Goal: Task Accomplishment & Management: Manage account settings

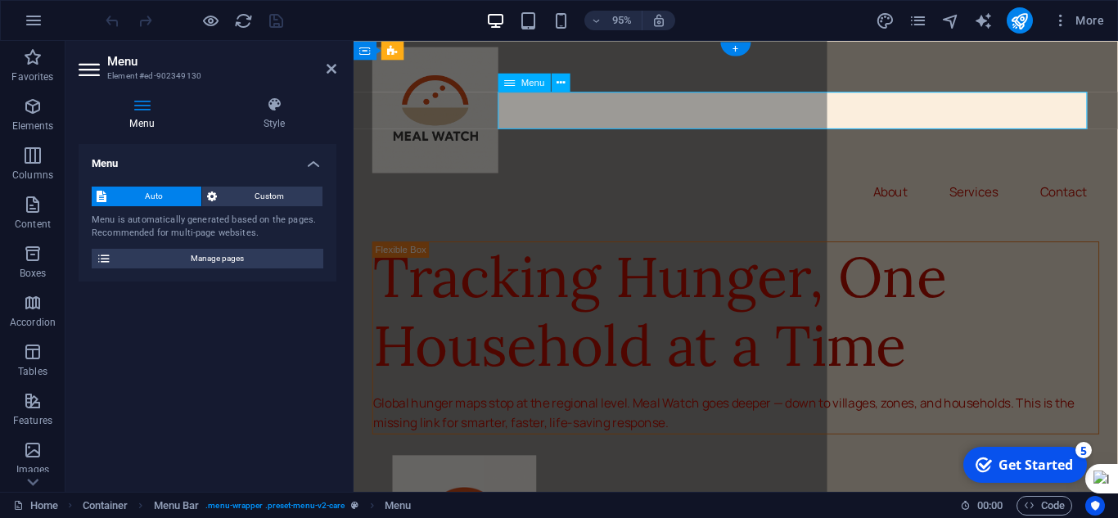
click at [901, 180] on nav "About Services Contact" at bounding box center [755, 199] width 765 height 39
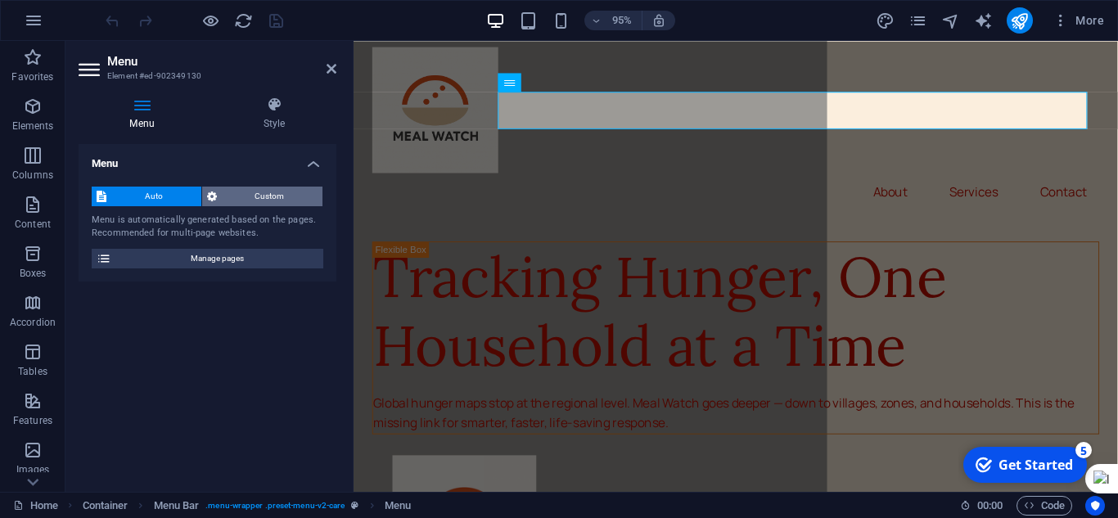
click at [237, 196] on span "Custom" at bounding box center [270, 197] width 97 height 20
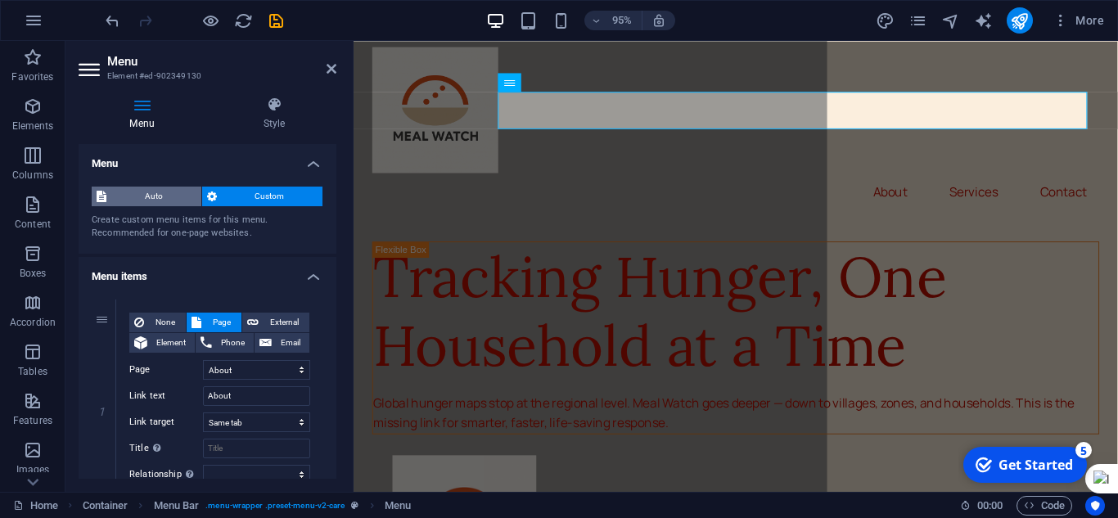
click at [162, 198] on span "Auto" at bounding box center [153, 197] width 85 height 20
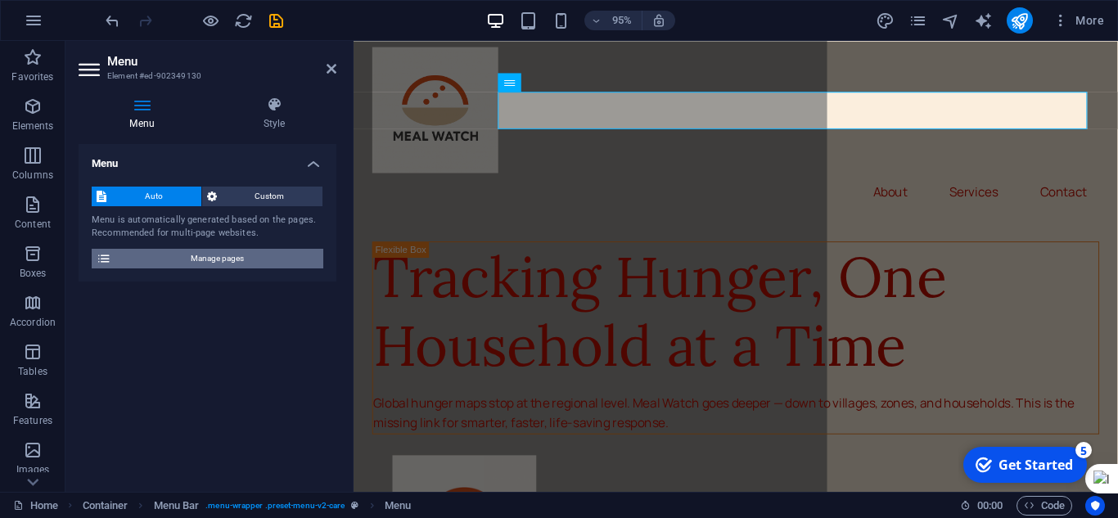
click at [214, 259] on span "Manage pages" at bounding box center [217, 259] width 202 height 20
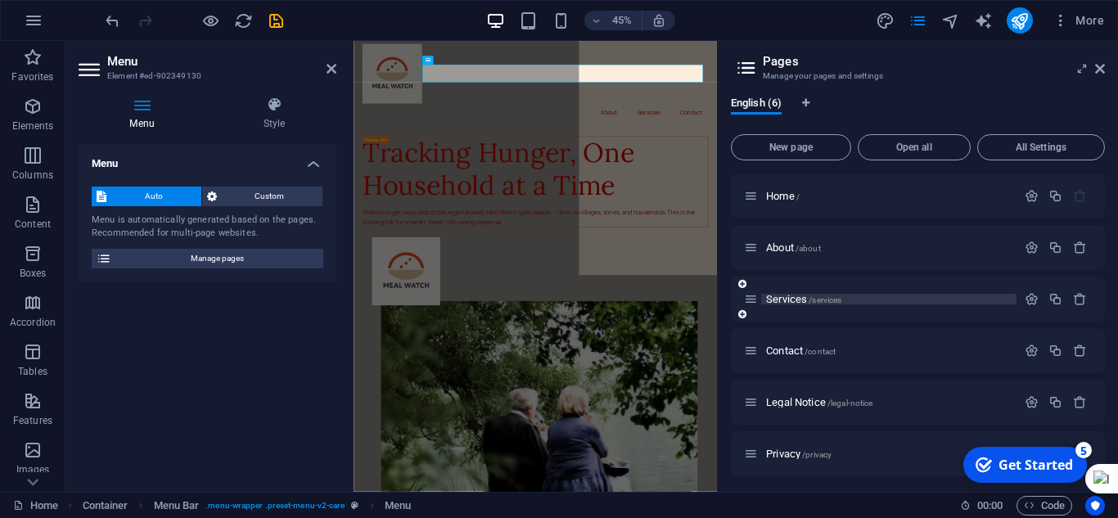
click at [841, 295] on span "/services" at bounding box center [825, 299] width 33 height 9
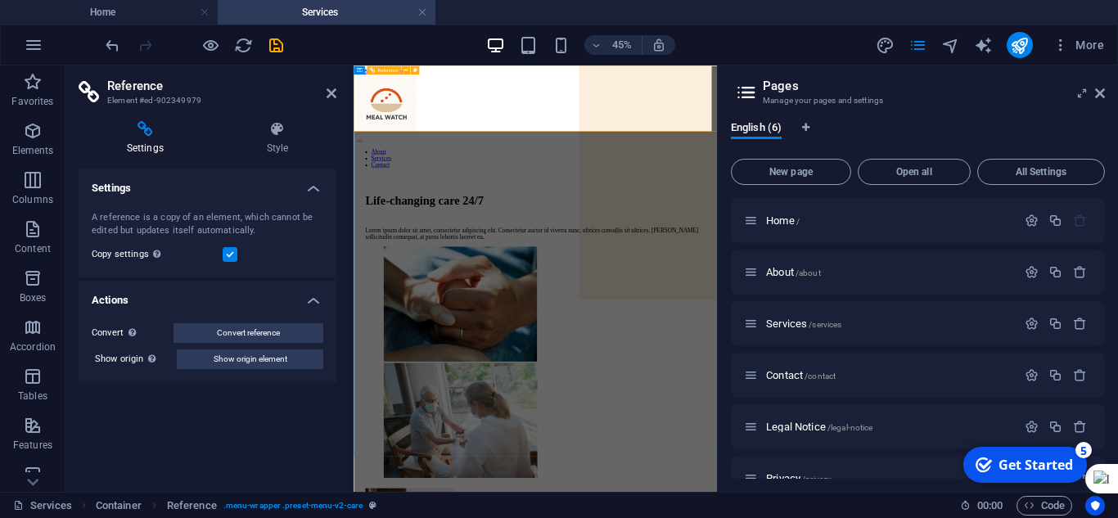
click at [994, 250] on nav "About Services Contact" at bounding box center [757, 272] width 795 height 44
click at [780, 264] on div "About /about" at bounding box center [880, 272] width 273 height 19
click at [1029, 323] on icon "button" at bounding box center [1032, 324] width 14 height 14
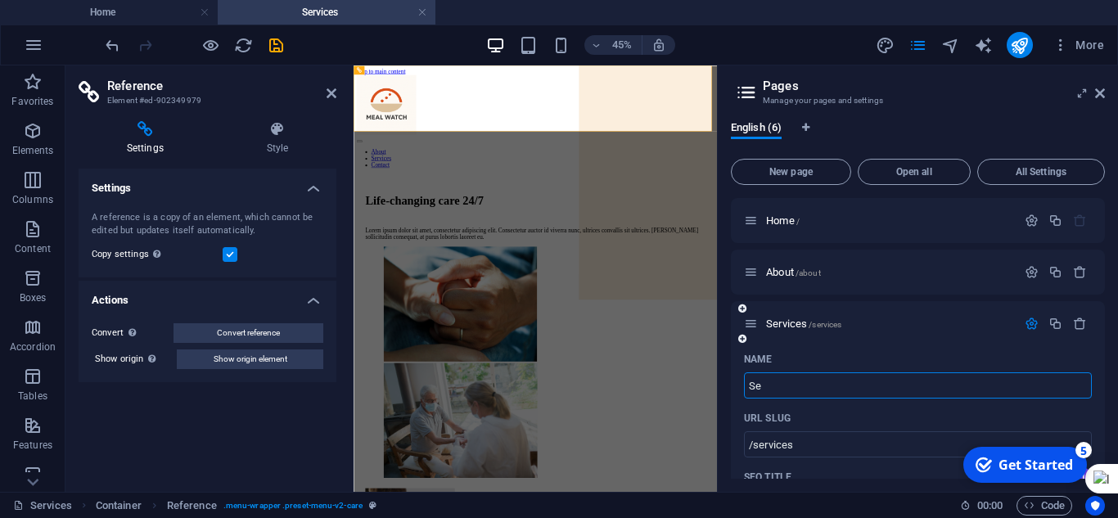
type input "S"
type input "/service"
type input "/"
type input "WH"
type input "/wh"
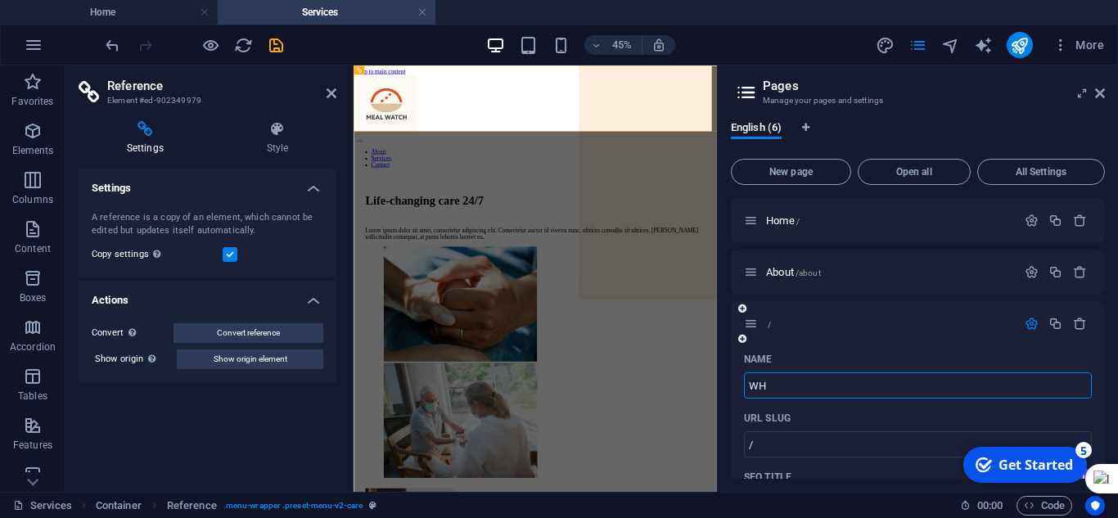
type input "WH"
type input "W"
type input "/w"
type input "W"
type input "WH"
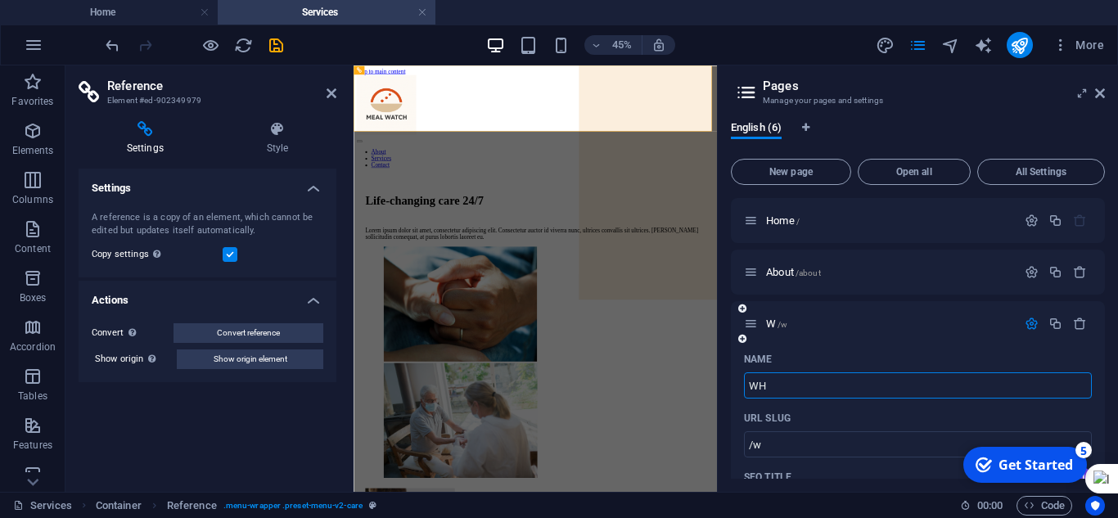
type input "/wh"
type input "WH"
type input "W"
type input "/w"
type input "W"
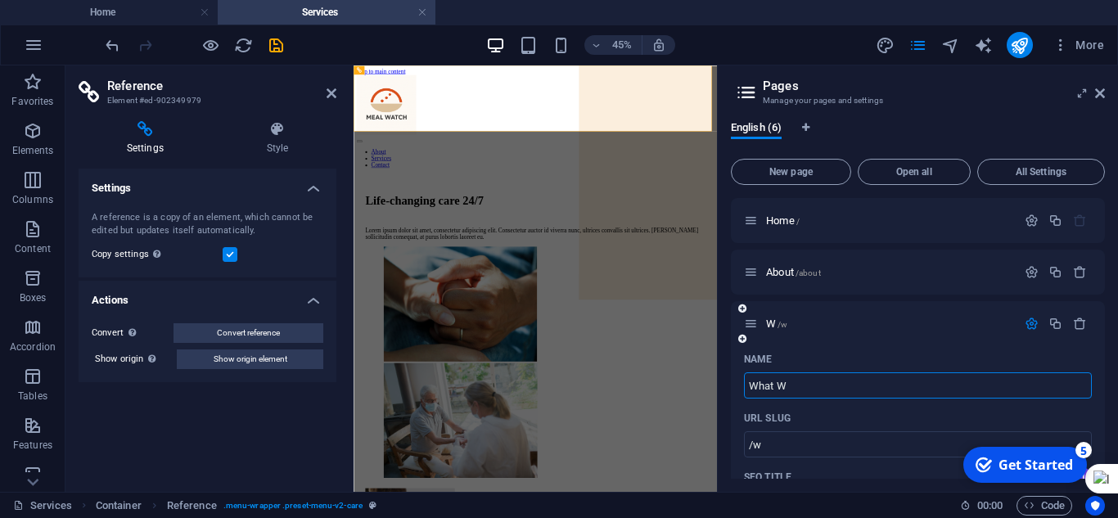
type input "What We"
type input "/what-w"
type input "What W"
type input "What We D"
type input "/what-we"
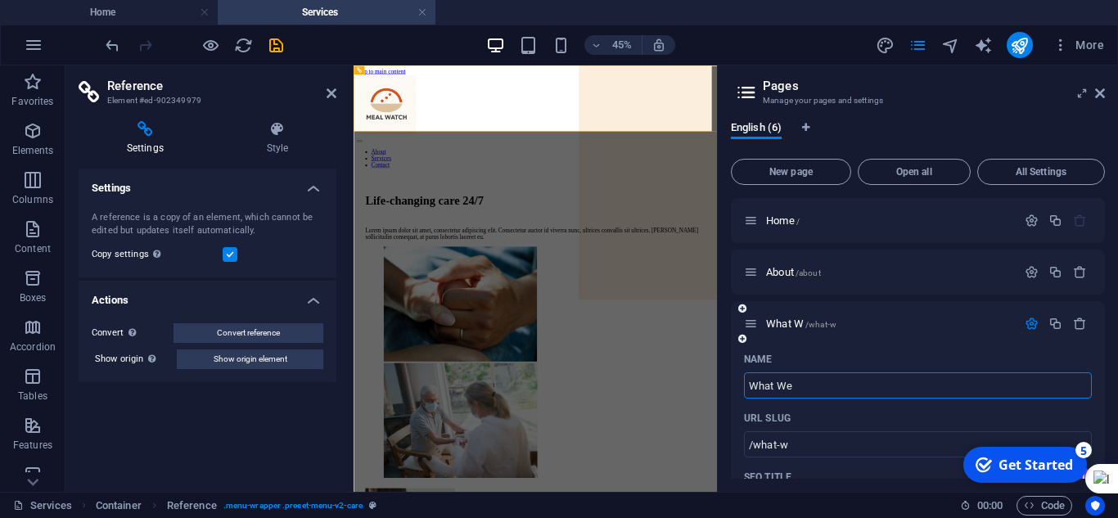
type input "What We"
type input "What We Do"
type input "/what-we-d"
type input "What We D"
type input "What We Do"
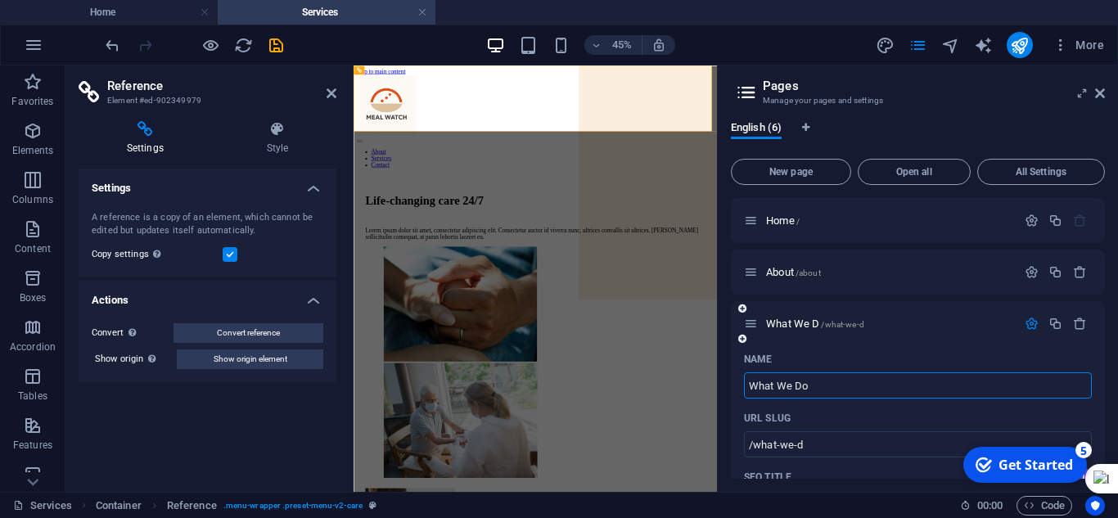
type input "/what-we-do"
type input "What We Do"
drag, startPoint x: 1093, startPoint y: 218, endPoint x: 1097, endPoint y: 244, distance: 26.5
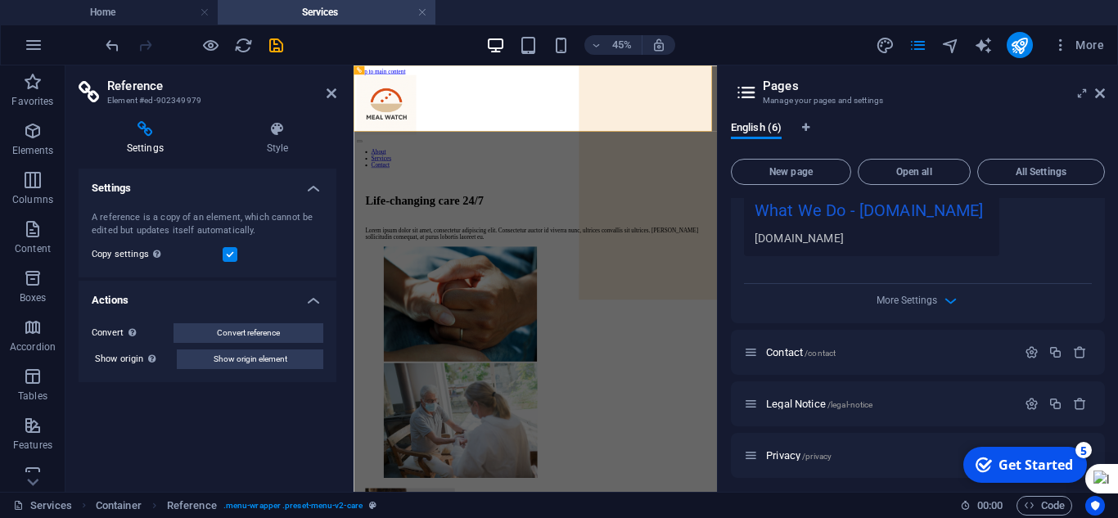
scroll to position [638, 0]
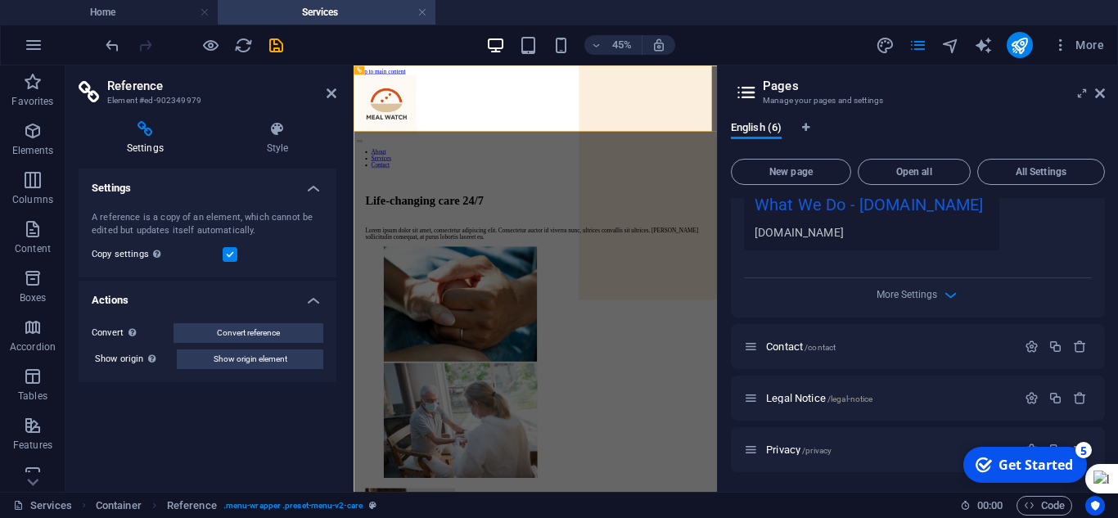
click at [298, 479] on div "Settings Style Settings A reference is a copy of an element, which cannot be ed…" at bounding box center [207, 300] width 284 height 384
click at [1098, 96] on icon at bounding box center [1100, 93] width 10 height 13
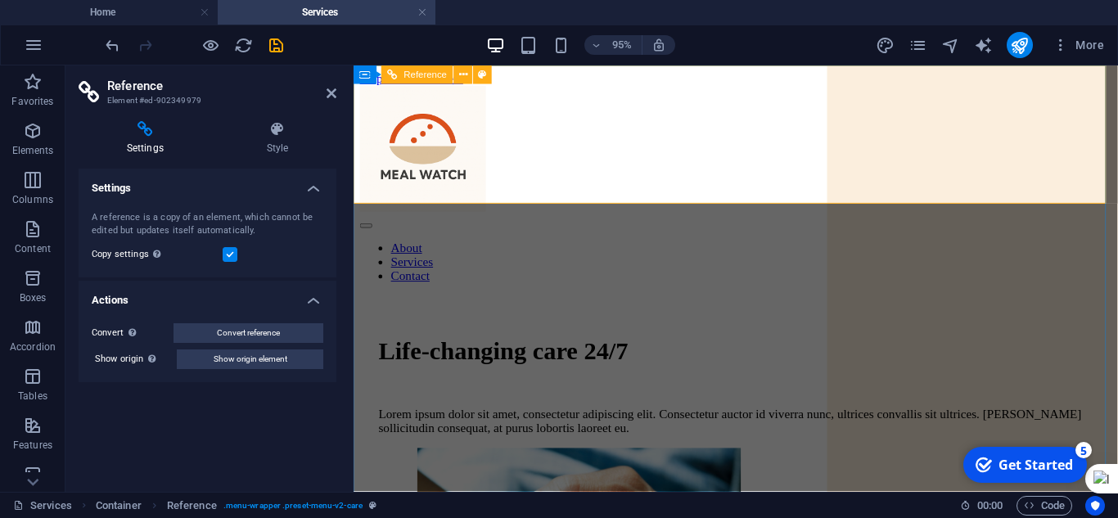
click at [976, 250] on nav "About Services Contact" at bounding box center [755, 272] width 791 height 44
